Goal: Task Accomplishment & Management: Use online tool/utility

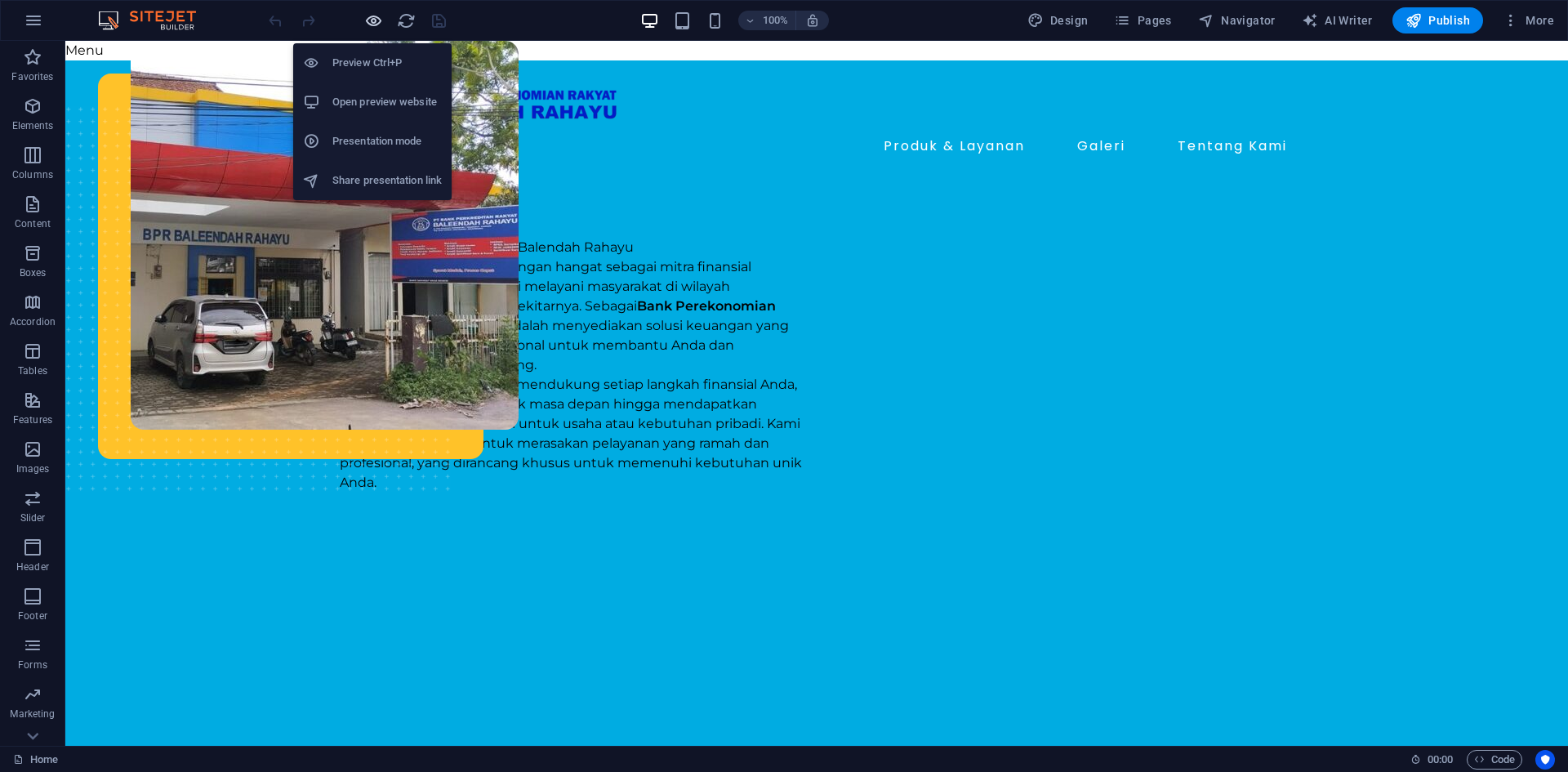
click at [366, 27] on icon "button" at bounding box center [374, 21] width 19 height 19
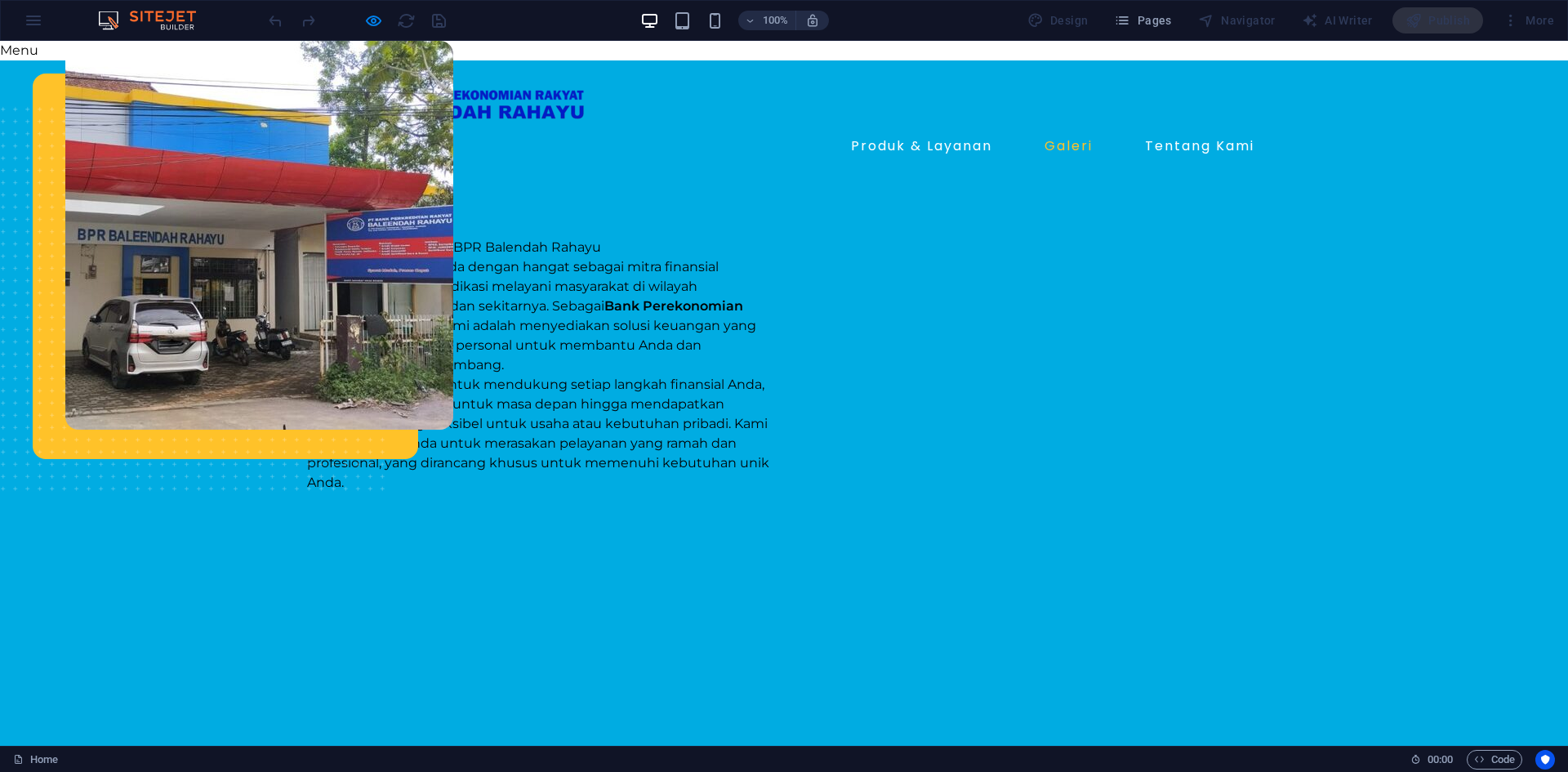
click at [1059, 149] on link "Galeri" at bounding box center [1068, 146] width 61 height 26
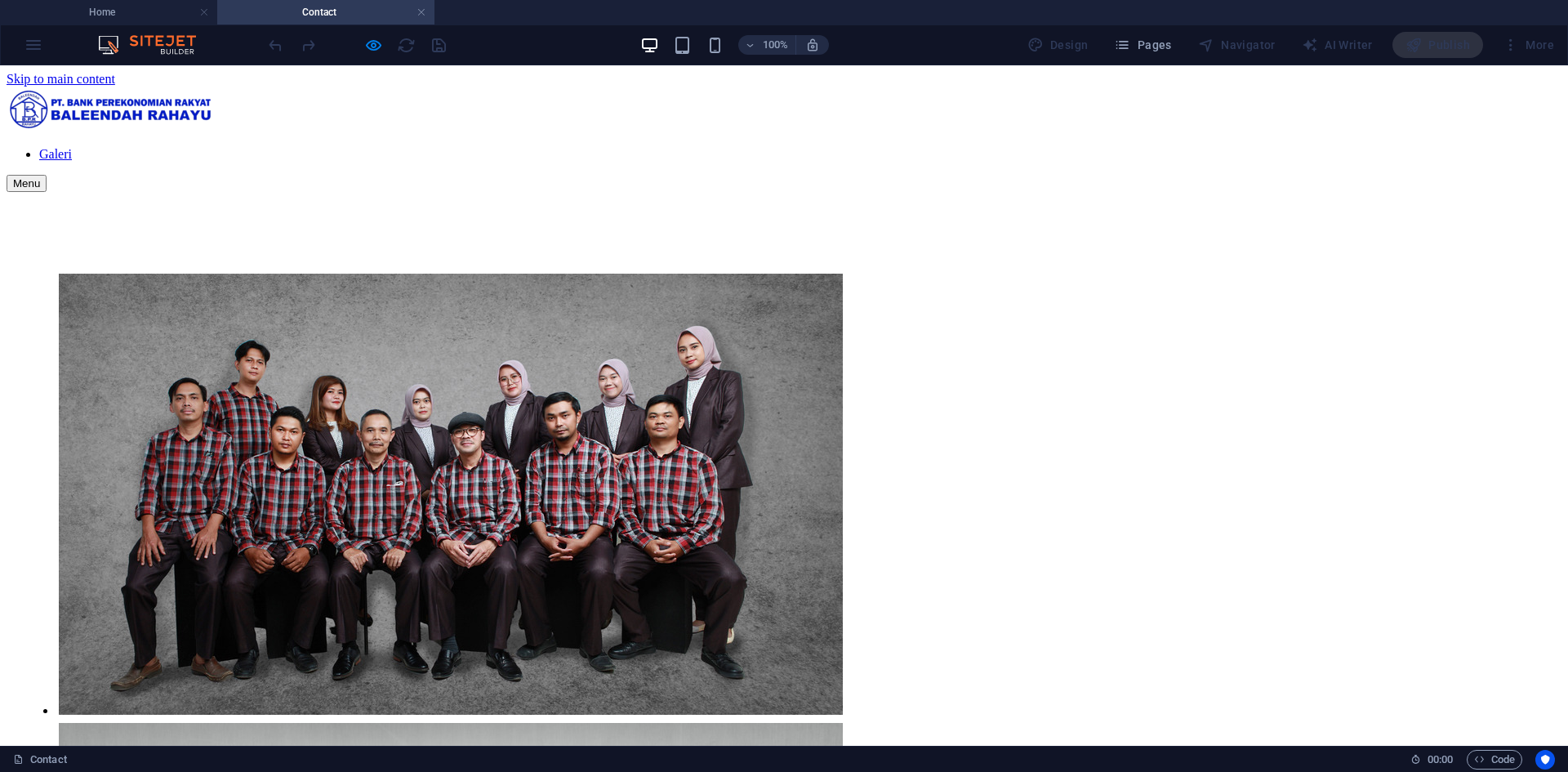
click at [1229, 147] on nav "Galeri" at bounding box center [784, 154] width 1555 height 15
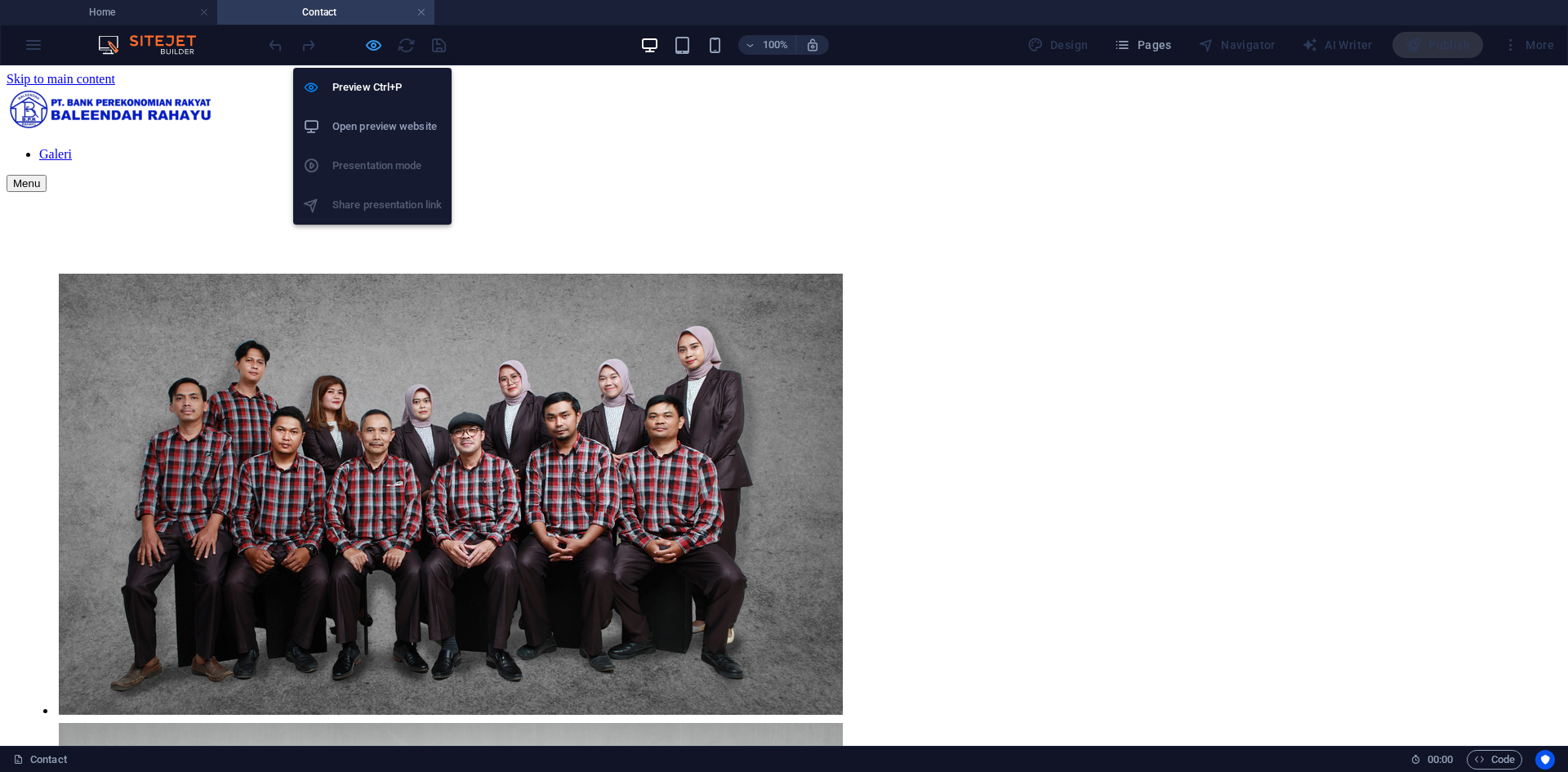
click at [374, 43] on icon "button" at bounding box center [374, 46] width 19 height 19
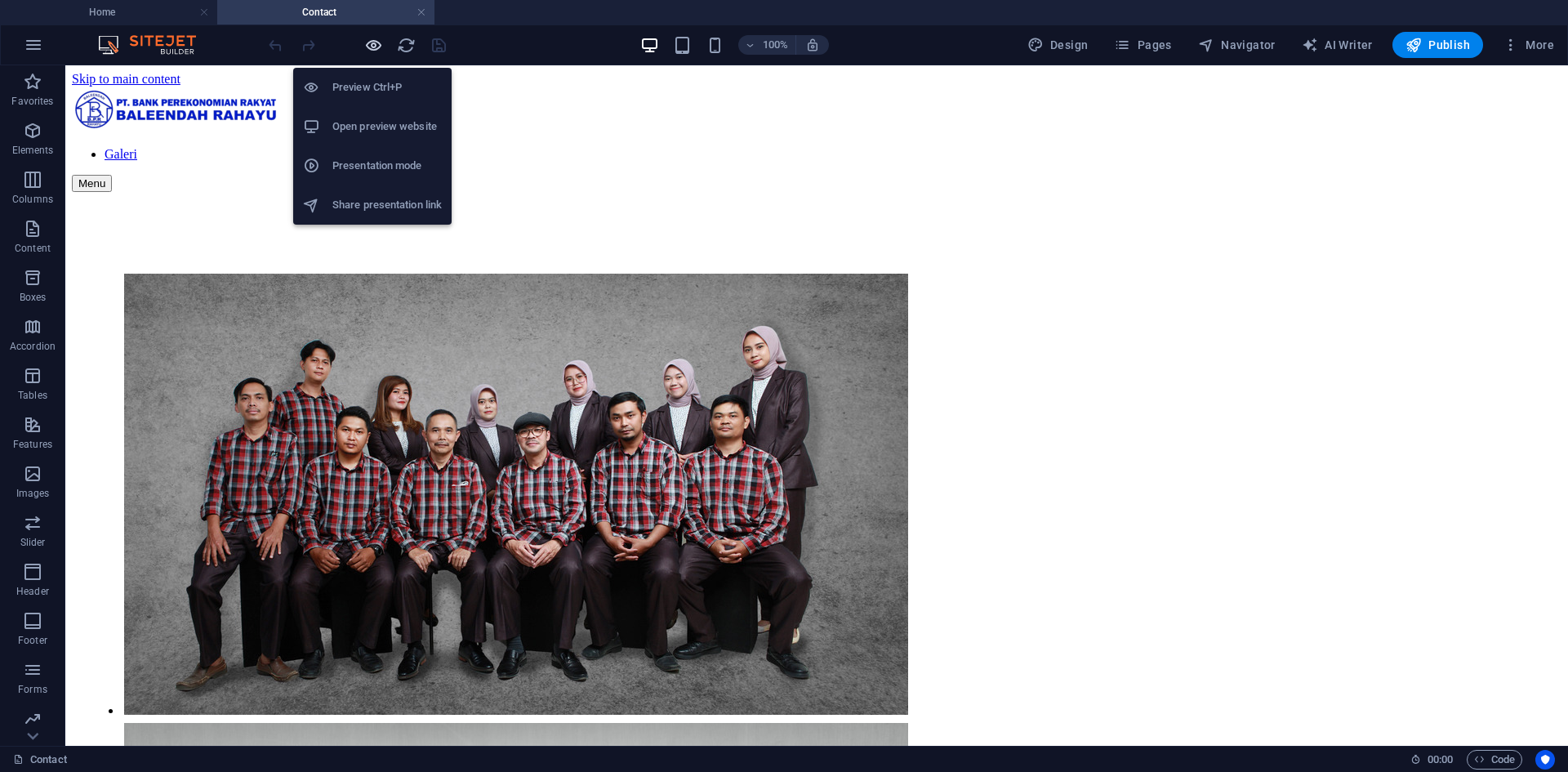
click at [370, 48] on icon "button" at bounding box center [374, 46] width 19 height 19
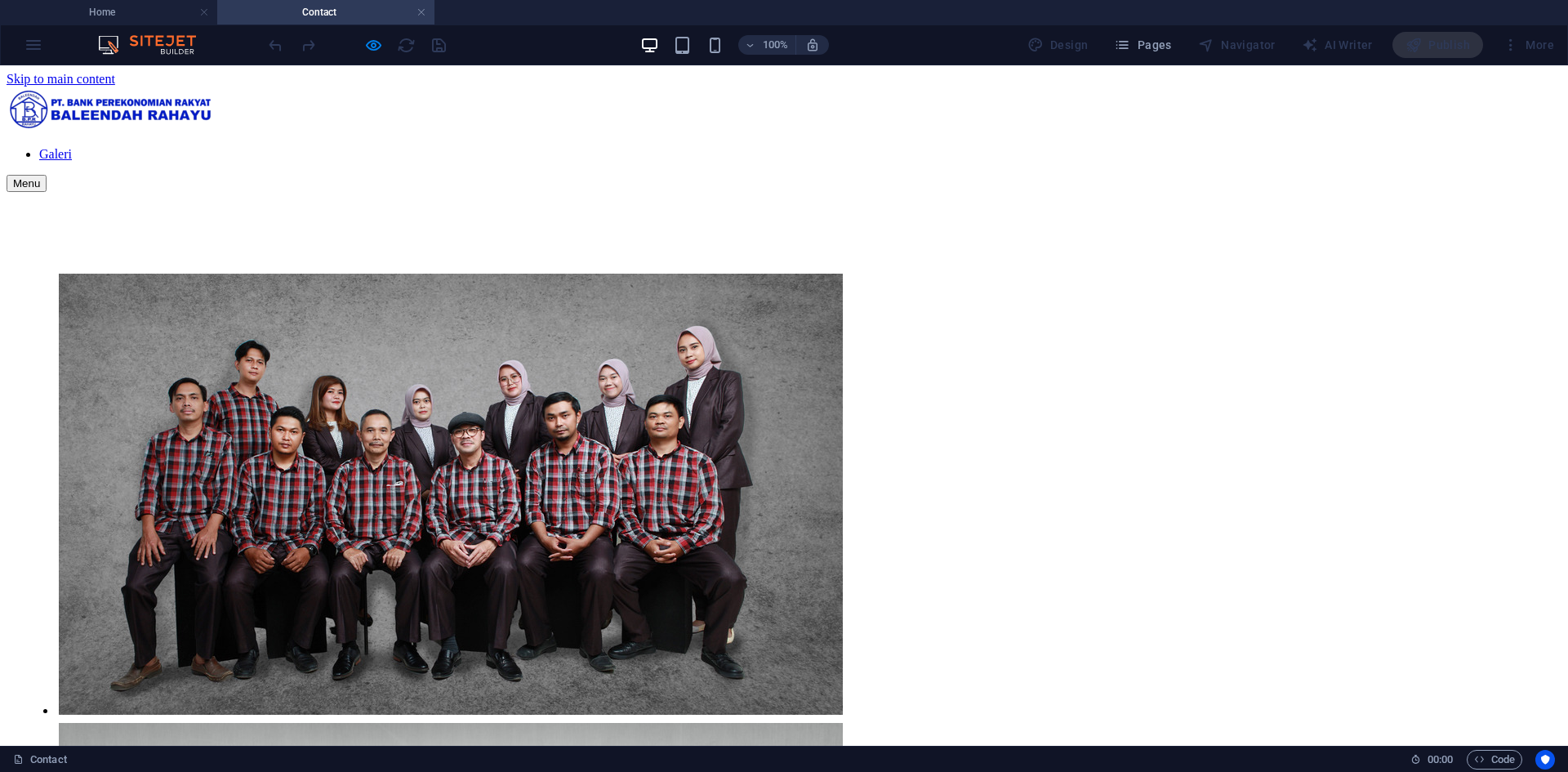
click at [215, 103] on img at bounding box center [112, 108] width 209 height 44
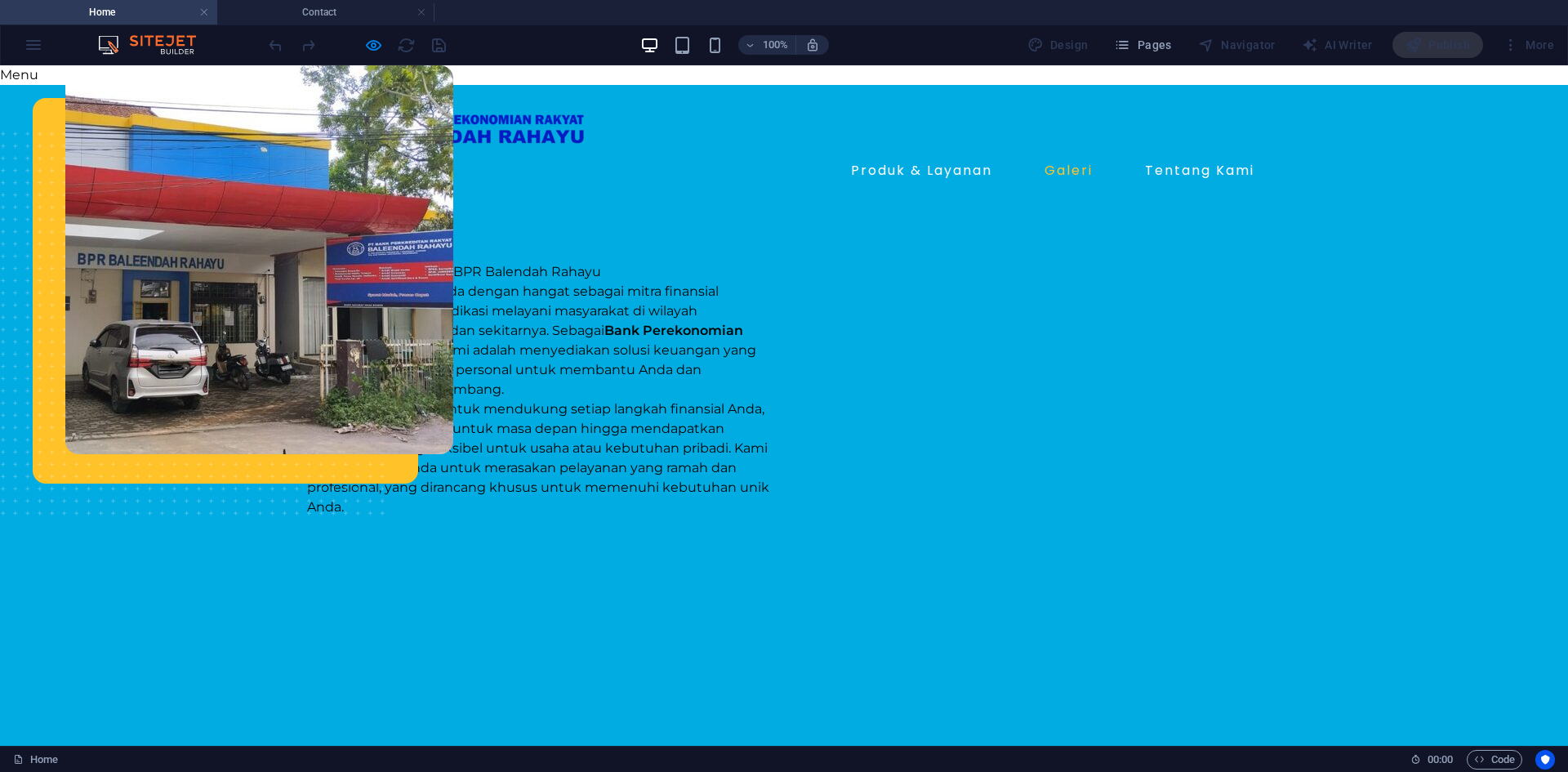
click at [1073, 167] on link "Galeri" at bounding box center [1068, 170] width 61 height 26
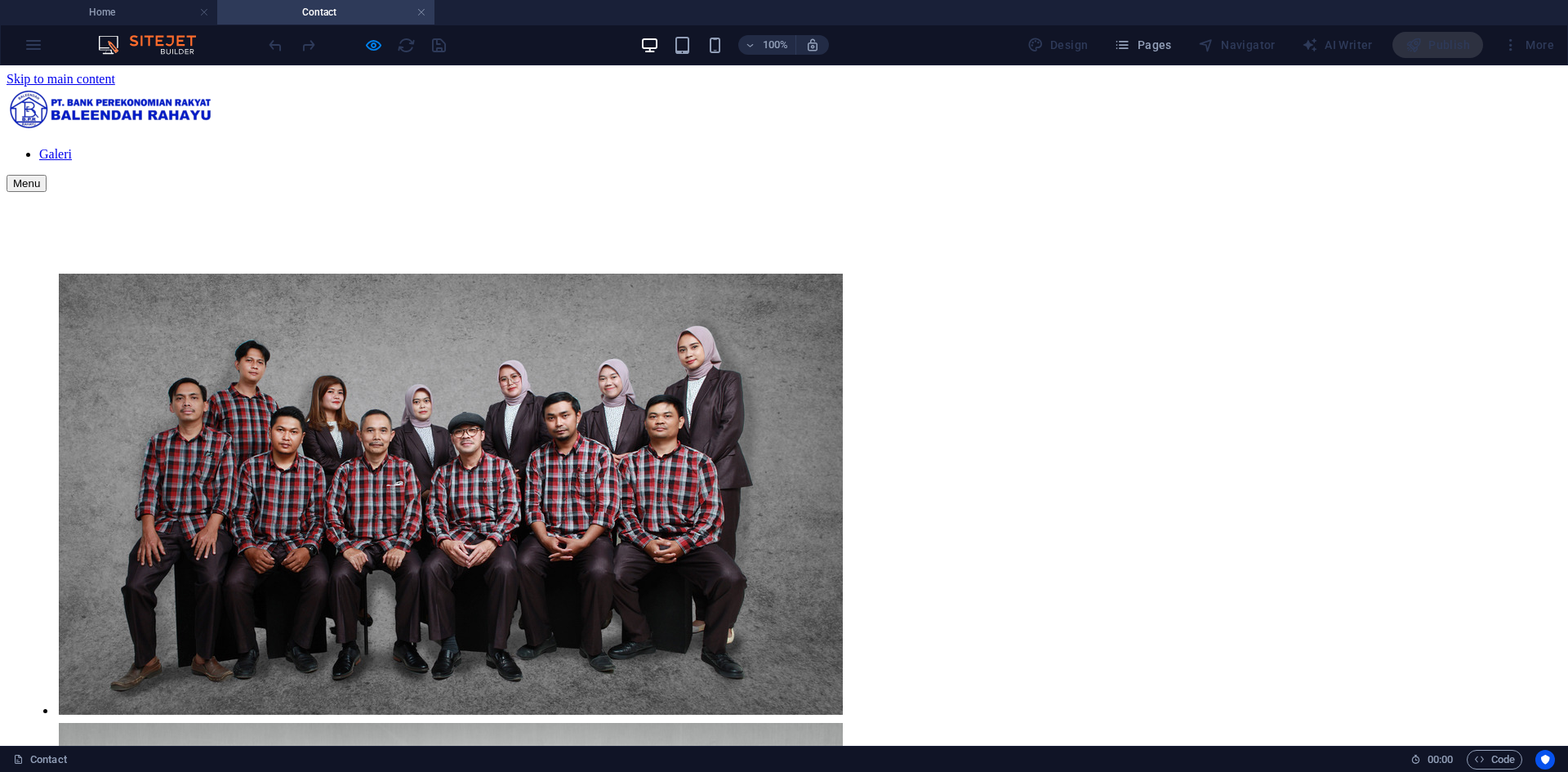
click at [72, 147] on link "Galeri" at bounding box center [55, 154] width 33 height 14
click at [215, 108] on img at bounding box center [112, 108] width 209 height 44
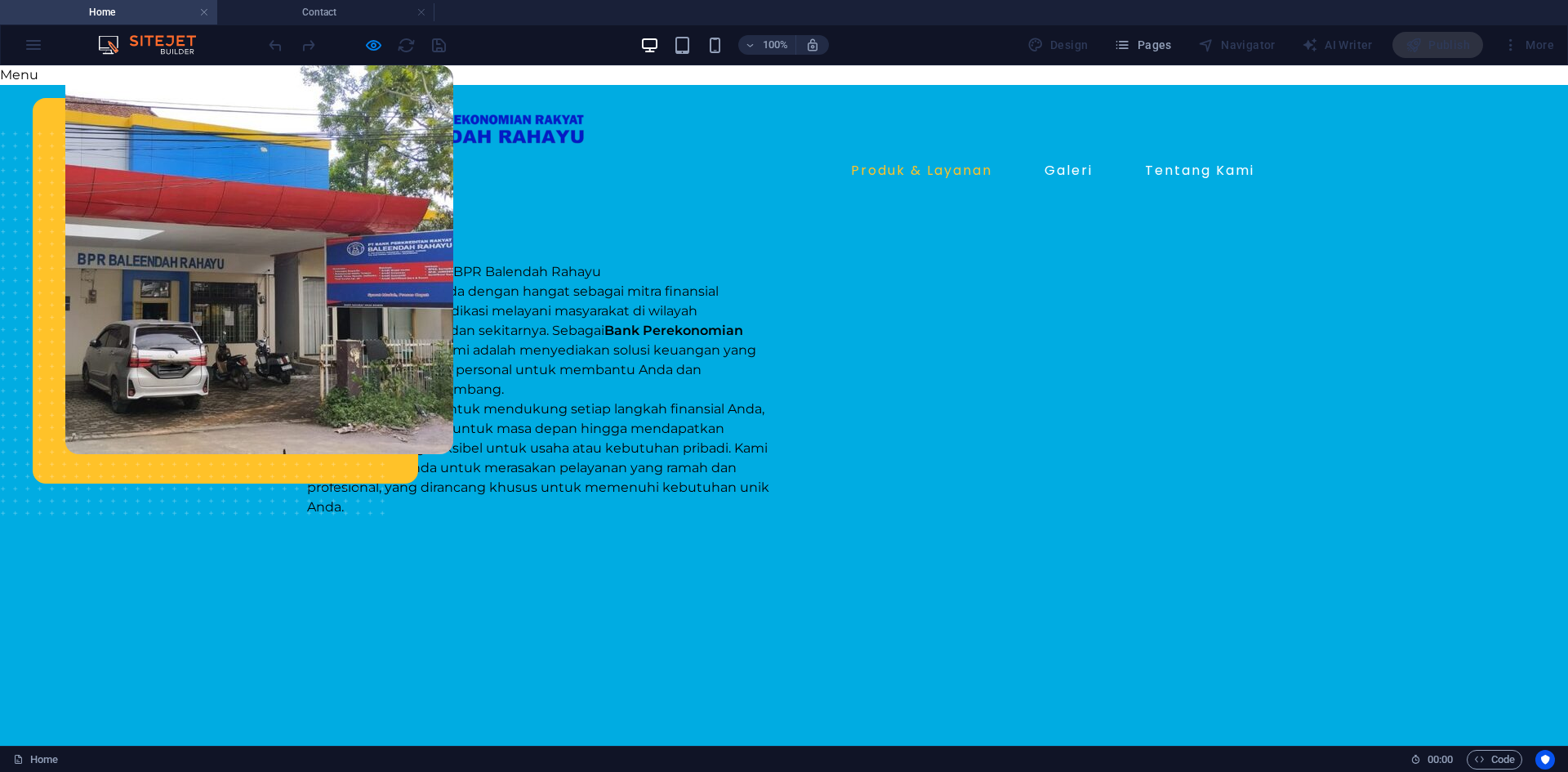
click at [932, 173] on link "Produk & Layanan" at bounding box center [922, 170] width 155 height 26
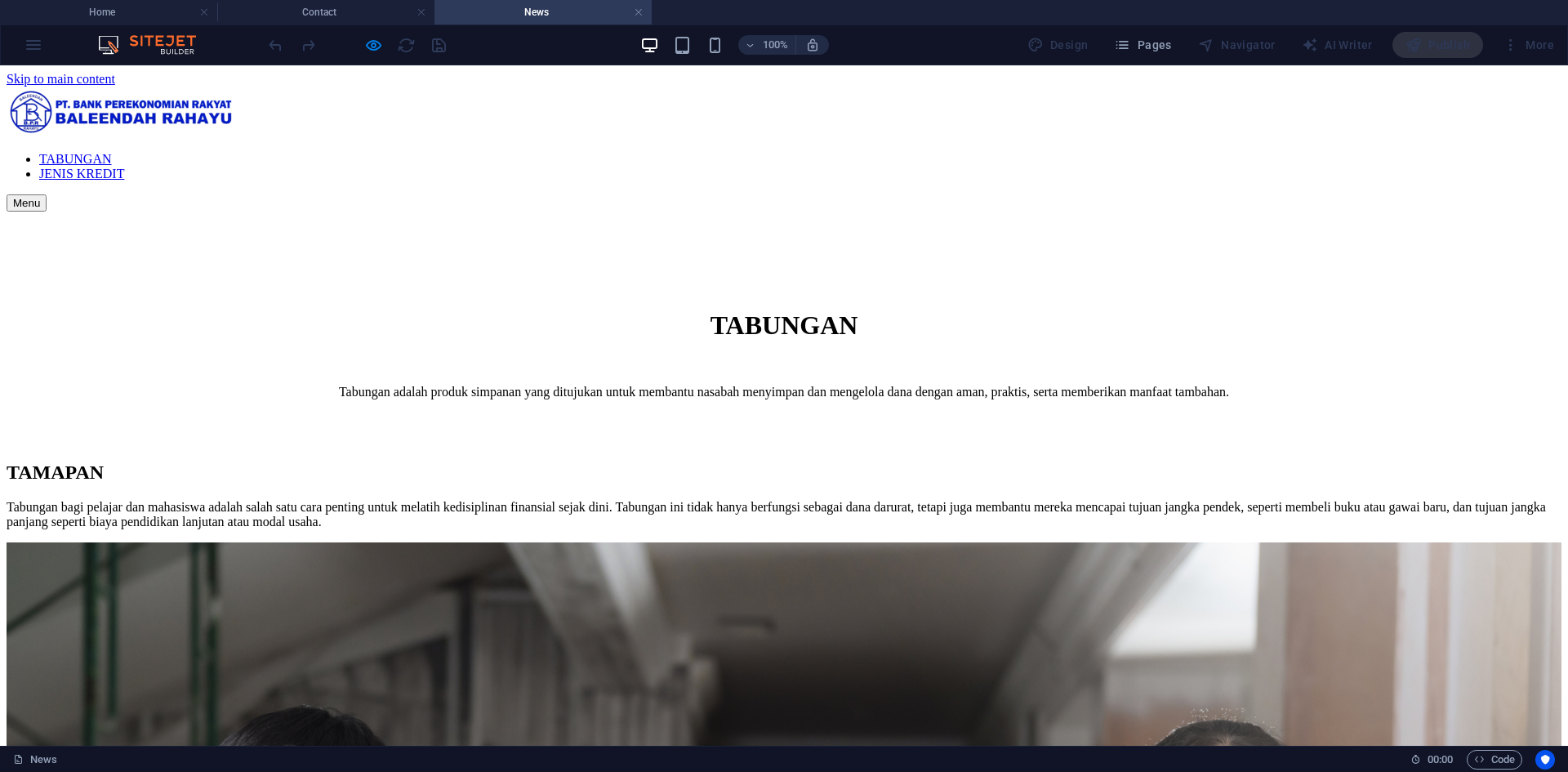
click at [1214, 152] on nav "TABUNGAN JENIS KREDIT" at bounding box center [784, 167] width 1555 height 29
click at [1213, 152] on nav "TABUNGAN JENIS KREDIT" at bounding box center [784, 167] width 1555 height 29
click at [1213, 152] on nav "TABUNGAN JENIS KREDIT" at bounding box center [784, 167] width 1555 height 29
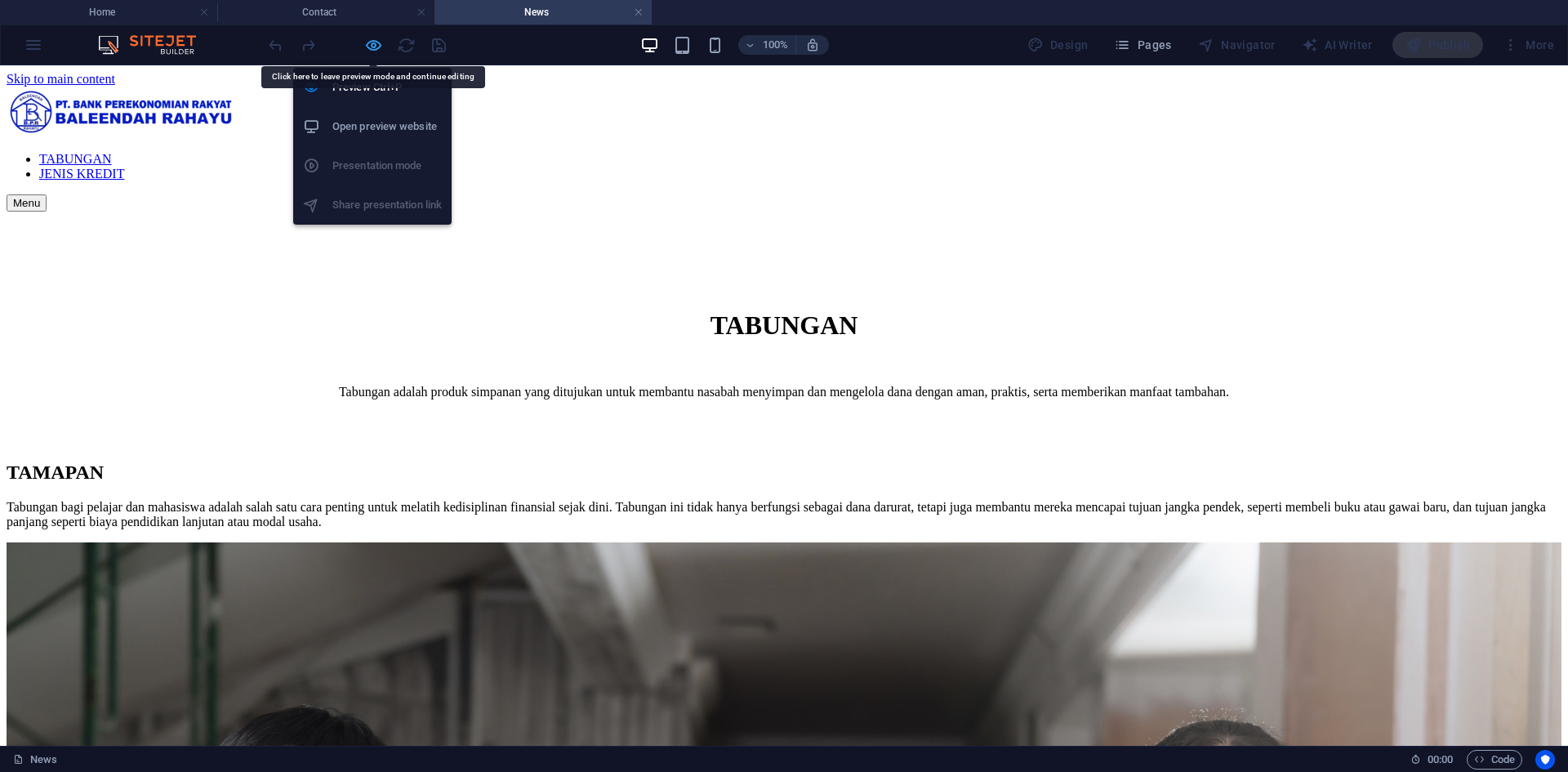
click at [366, 43] on icon "button" at bounding box center [374, 46] width 19 height 19
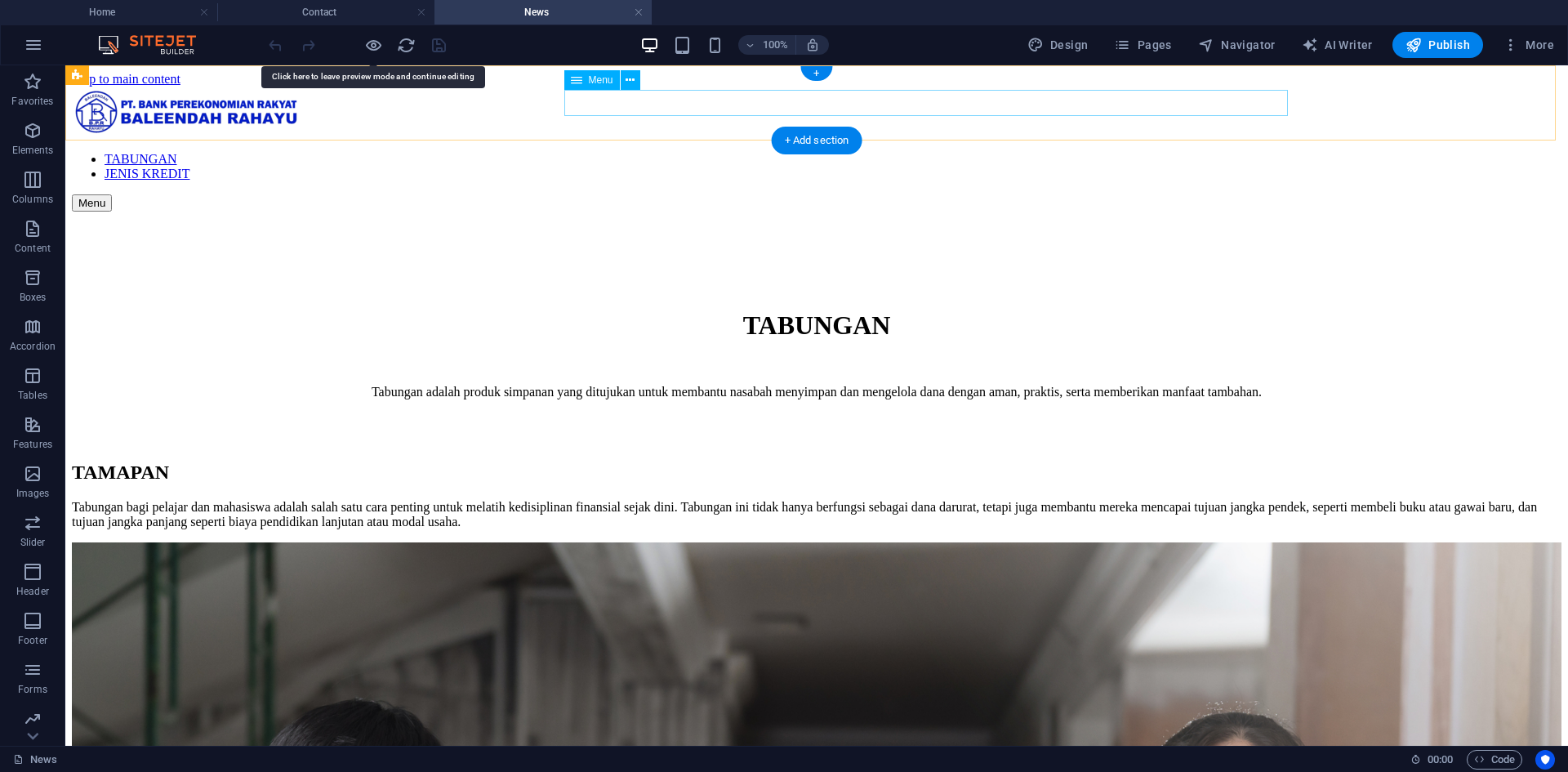
click at [1219, 152] on nav "TABUNGAN JENIS KREDIT" at bounding box center [816, 167] width 1490 height 29
click at [932, 152] on nav "TABUNGAN JENIS KREDIT" at bounding box center [816, 167] width 1490 height 29
select select "3"
select select
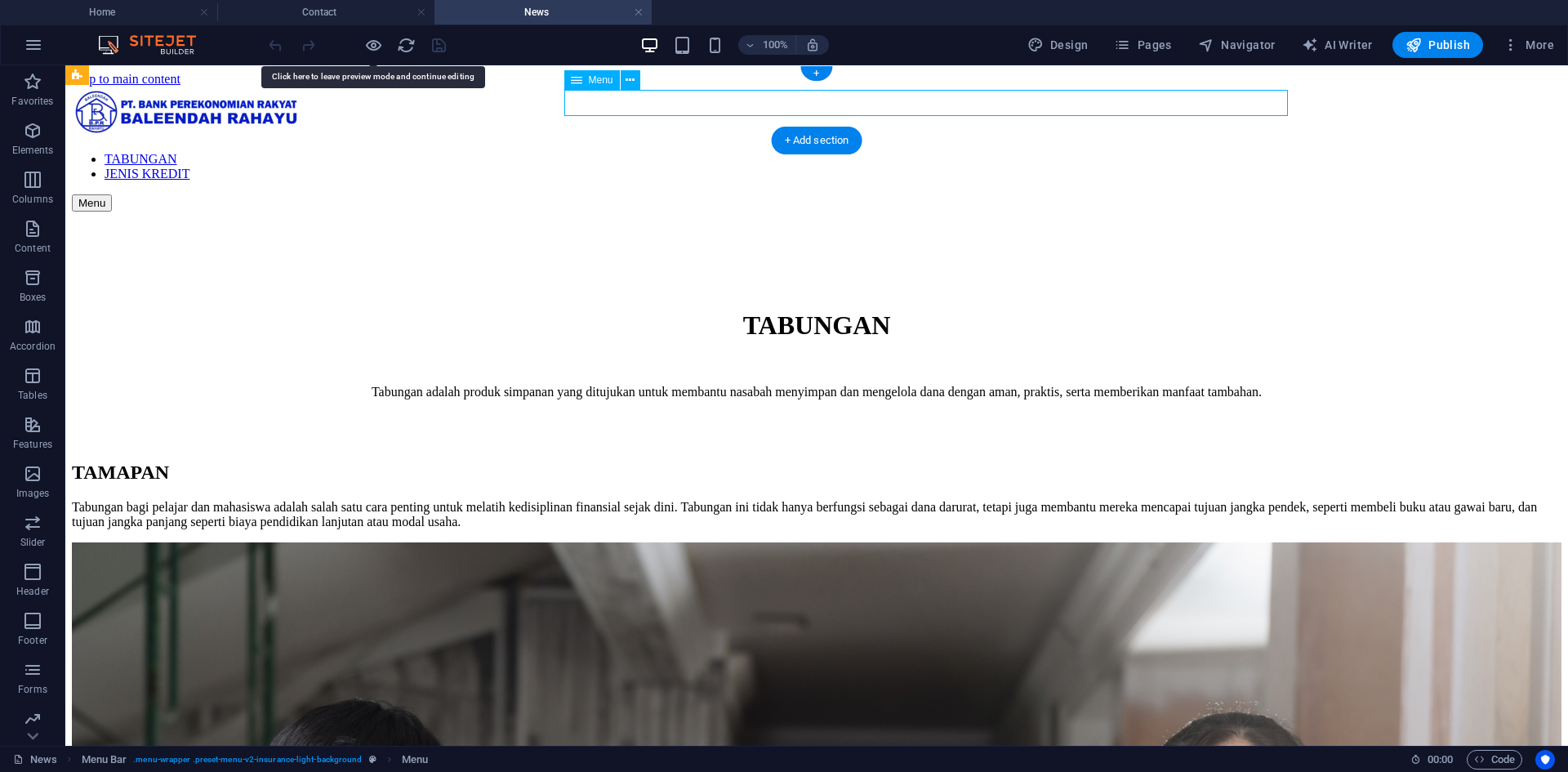
select select "1"
select select
